Goal: Task Accomplishment & Management: Use online tool/utility

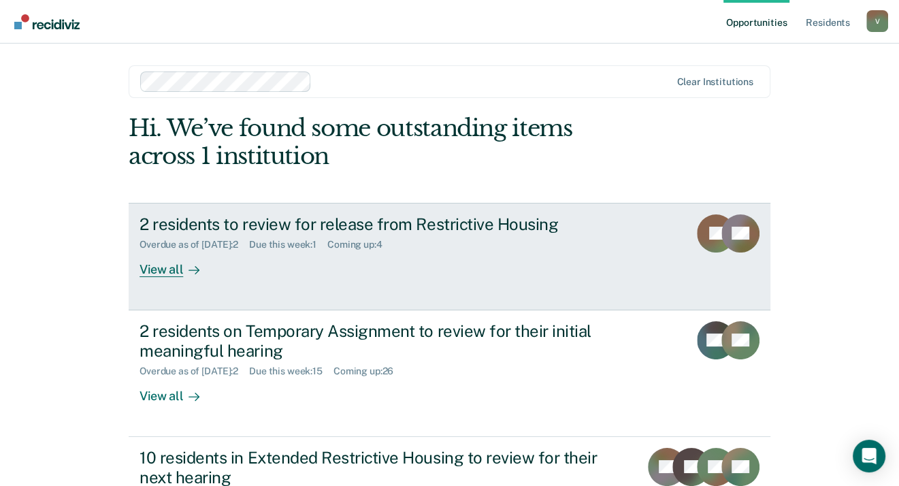
click at [153, 266] on div "View all" at bounding box center [178, 264] width 76 height 27
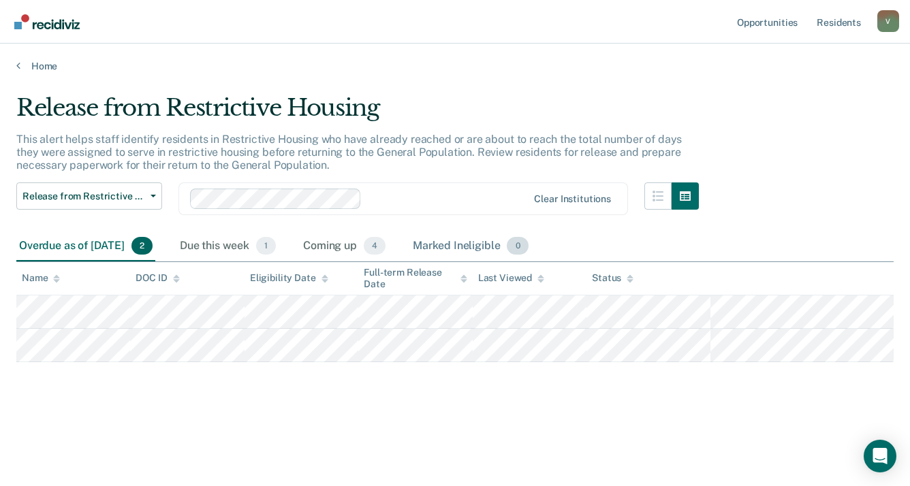
click at [485, 247] on div "Marked Ineligible 0" at bounding box center [470, 246] width 121 height 30
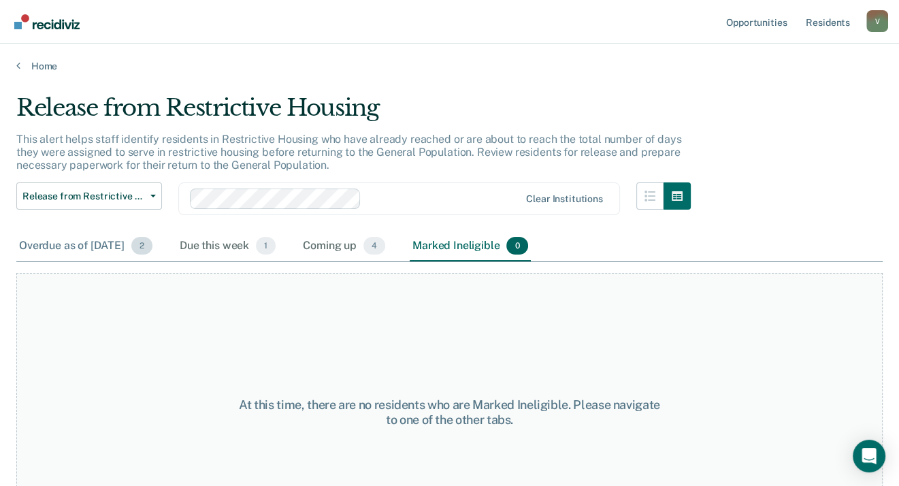
click at [116, 246] on div "Overdue as of [DATE] 2" at bounding box center [85, 246] width 139 height 30
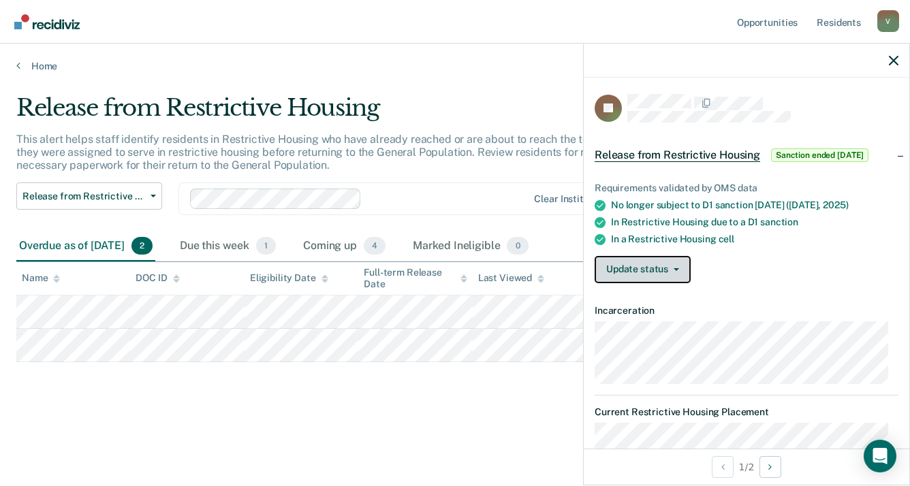
click at [677, 268] on icon "button" at bounding box center [675, 269] width 5 height 3
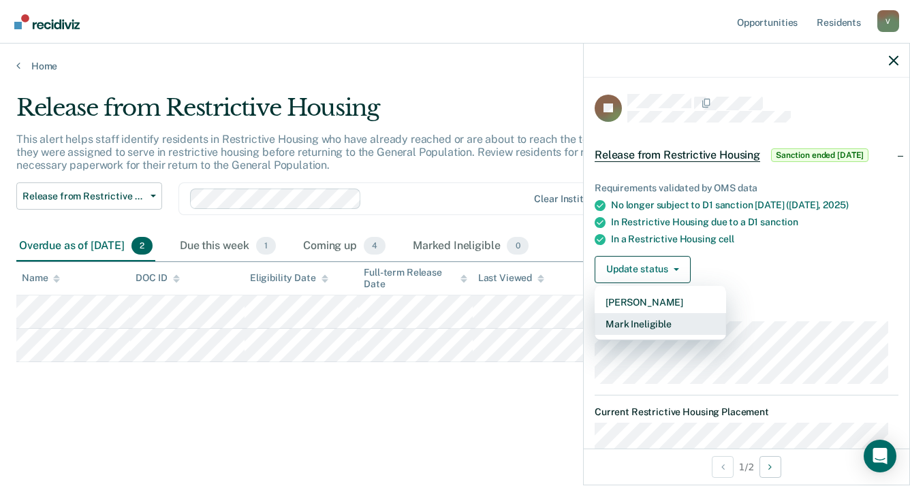
click at [684, 325] on button "Mark Ineligible" at bounding box center [659, 324] width 131 height 22
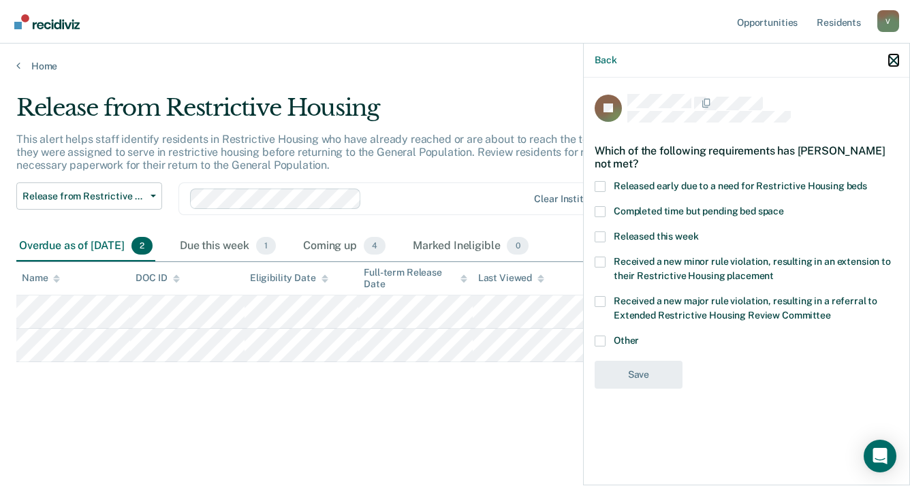
click at [895, 63] on icon "button" at bounding box center [893, 61] width 10 height 10
